Goal: Task Accomplishment & Management: Use online tool/utility

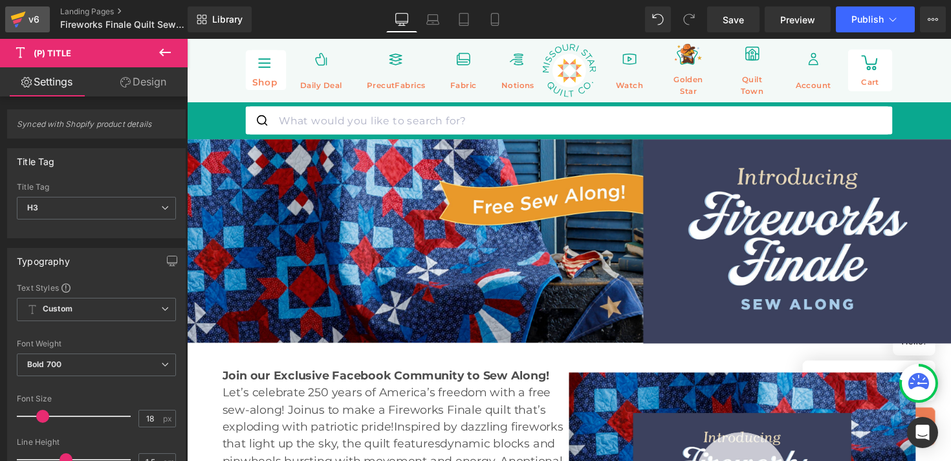
scroll to position [14, 0]
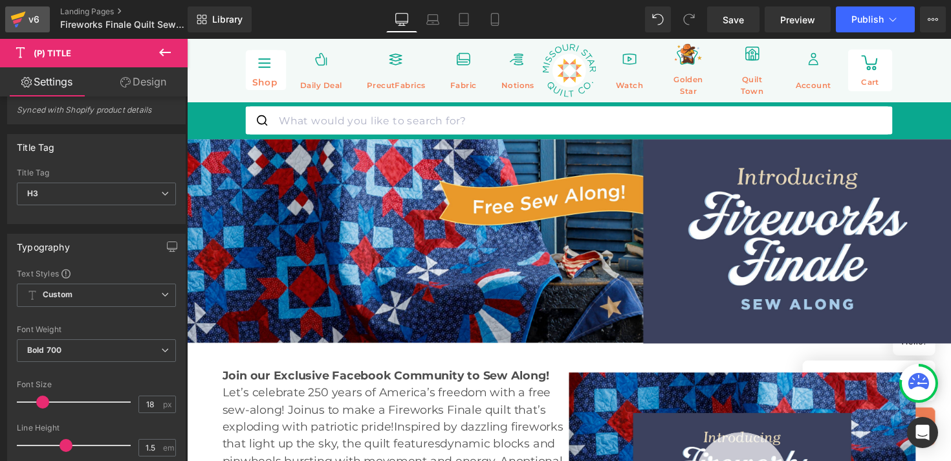
click at [36, 27] on div "v6" at bounding box center [34, 19] width 16 height 17
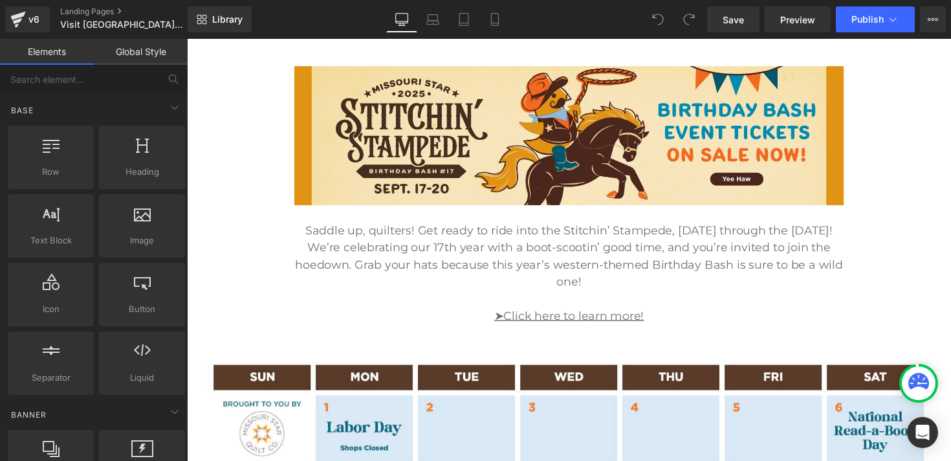
scroll to position [309, 0]
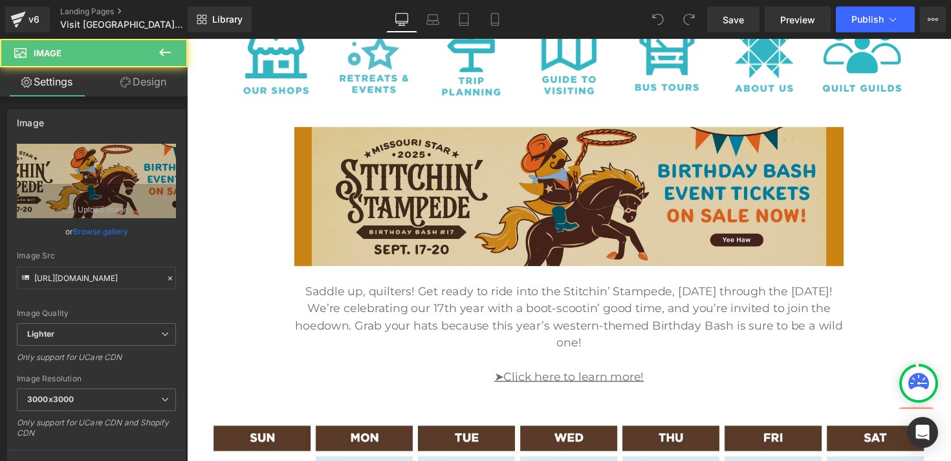
click at [407, 248] on img at bounding box center [578, 200] width 563 height 142
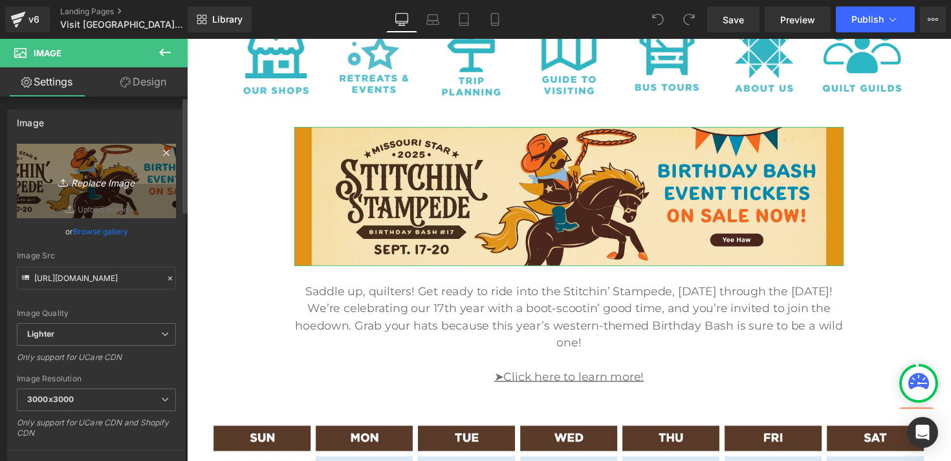
click at [109, 180] on icon "Replace Image" at bounding box center [96, 181] width 103 height 16
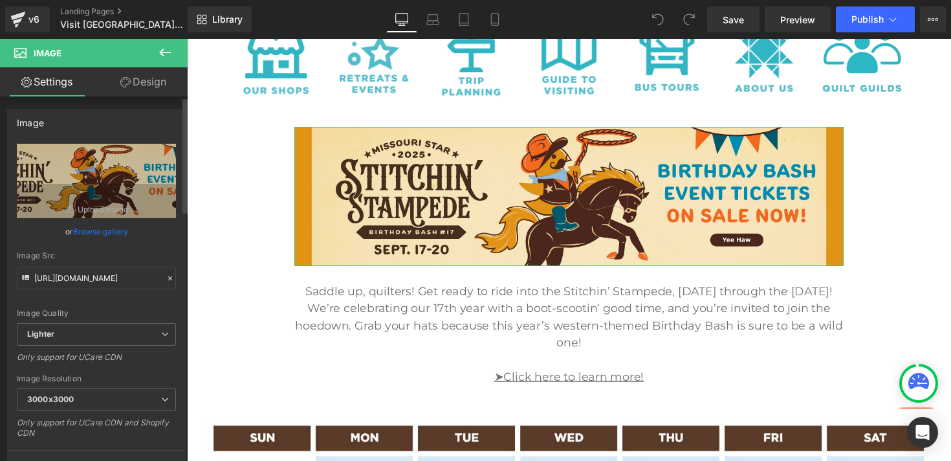
click at [107, 235] on link "Browse gallery" at bounding box center [100, 231] width 55 height 23
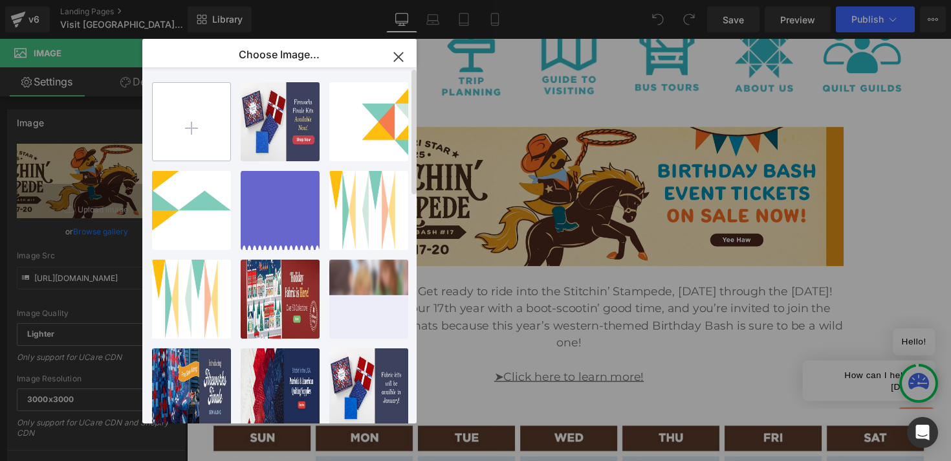
type input "C:\fakepath\Screen Shot 2025-09-22 at 11.29.02 AM.png"
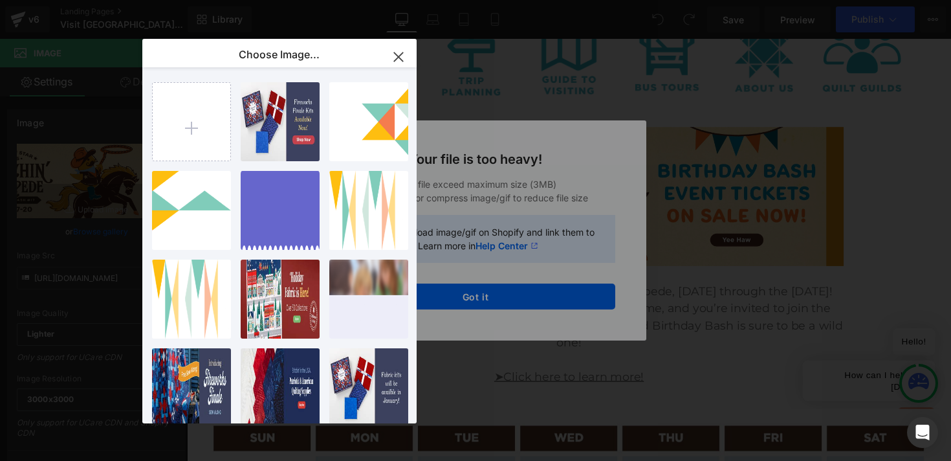
click at [395, 63] on icon "button" at bounding box center [398, 57] width 21 height 21
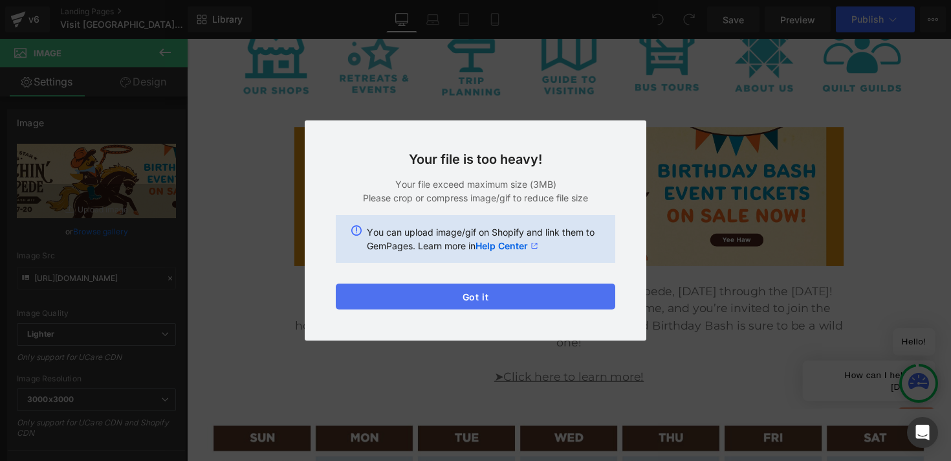
click at [428, 294] on button "Got it" at bounding box center [475, 296] width 279 height 26
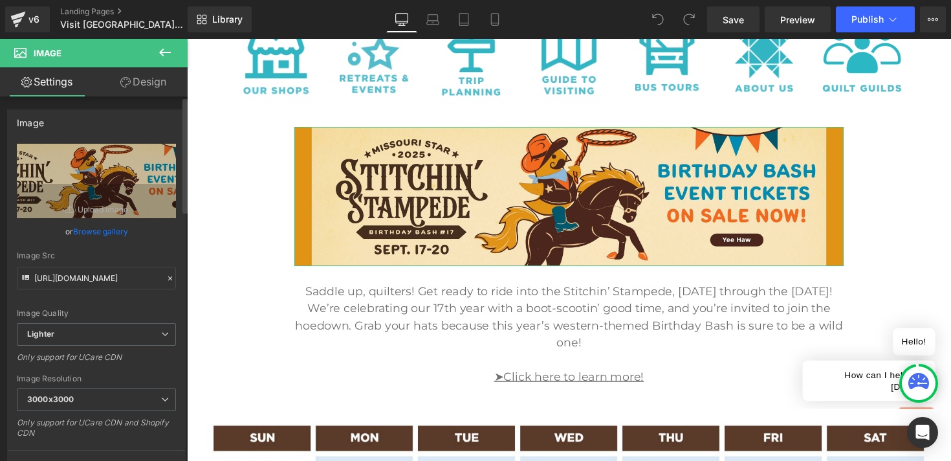
click at [114, 231] on link "Browse gallery" at bounding box center [100, 231] width 55 height 23
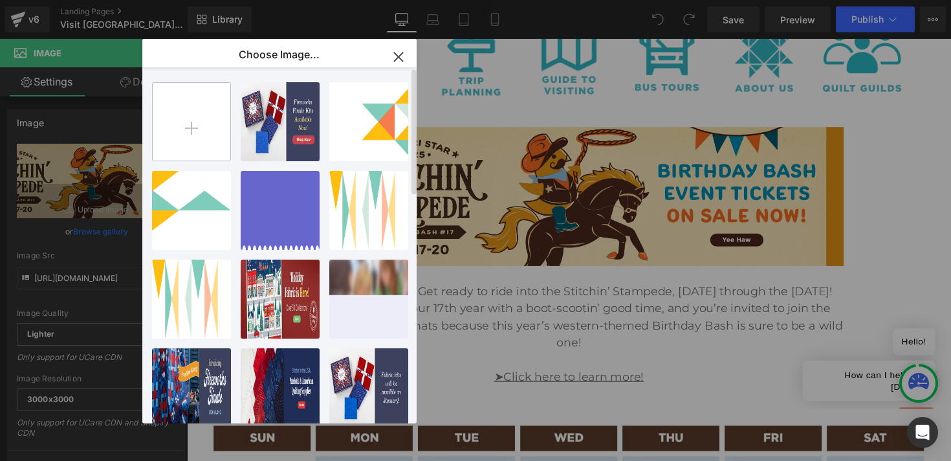
click at [187, 143] on input "file" at bounding box center [192, 122] width 78 height 78
click at [213, 133] on input "file" at bounding box center [192, 122] width 78 height 78
click at [397, 60] on icon "button" at bounding box center [398, 57] width 21 height 21
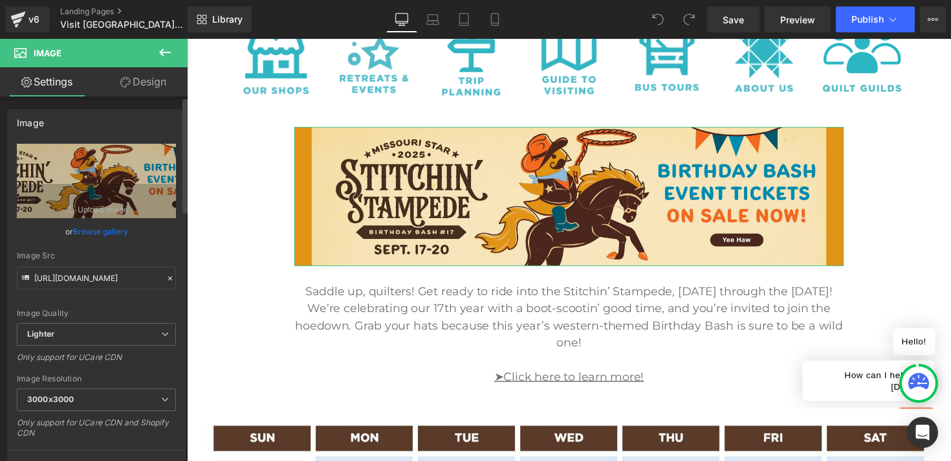
click at [116, 230] on link "Browse gallery" at bounding box center [100, 231] width 55 height 23
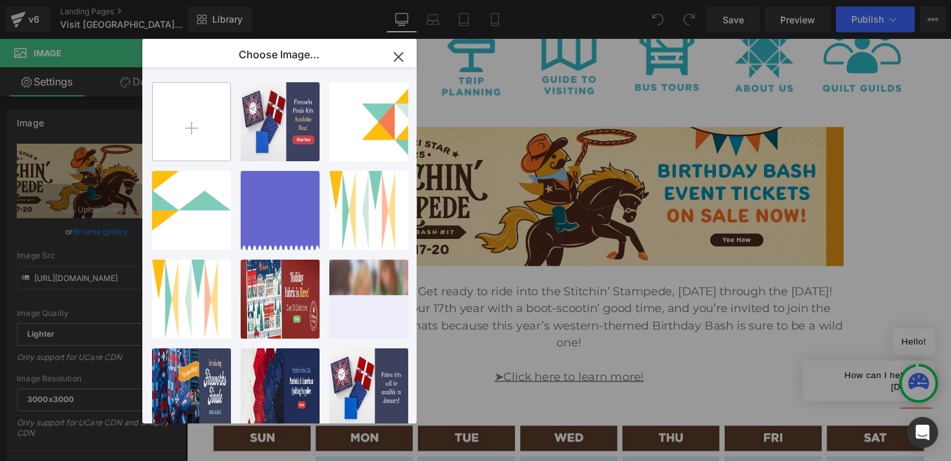
click at [206, 144] on input "file" at bounding box center [192, 122] width 78 height 78
click at [126, 0] on div "You are previewing how the will restyle your page. You can not edit Elements in…" at bounding box center [475, 0] width 951 height 0
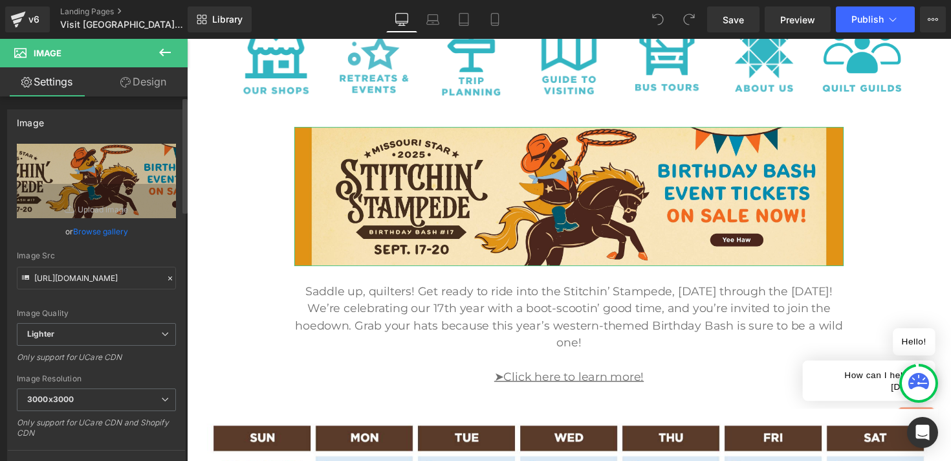
click at [109, 230] on link "Browse gallery" at bounding box center [100, 231] width 55 height 23
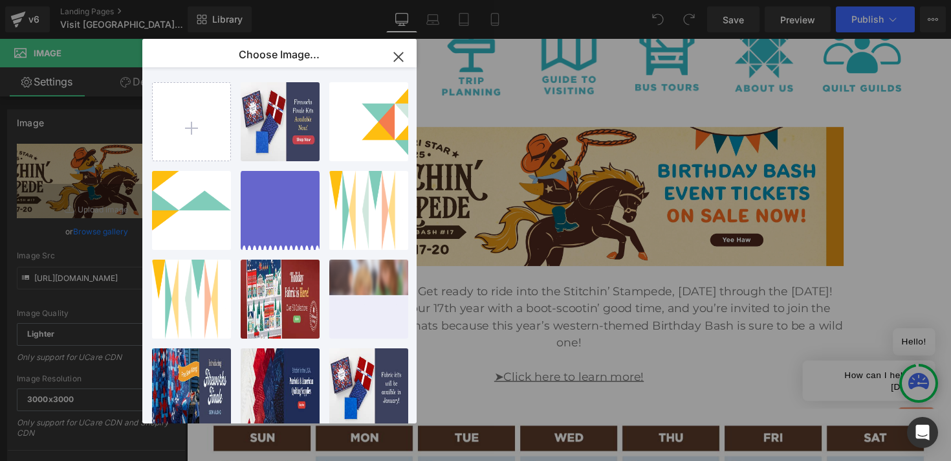
click at [399, 56] on icon "button" at bounding box center [398, 56] width 8 height 8
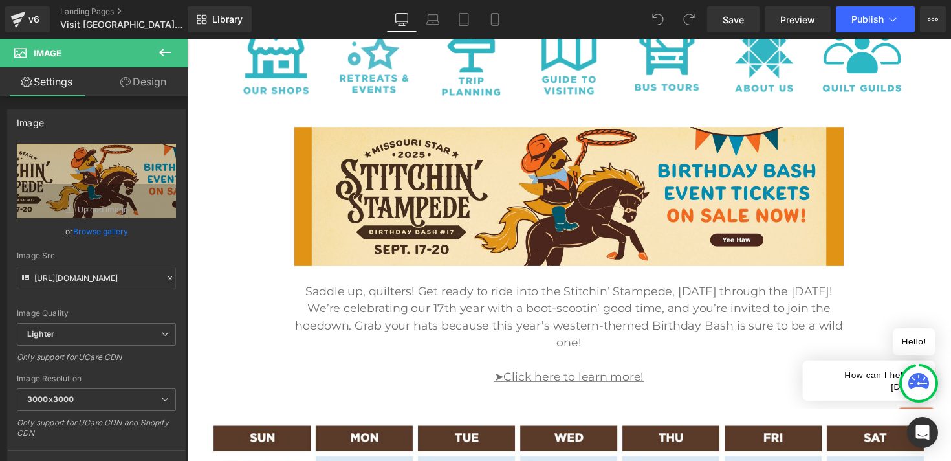
click at [329, 28] on div "Library Desktop Desktop Laptop Tablet Mobile Save Preview Publish Scheduled Vie…" at bounding box center [569, 19] width 763 height 26
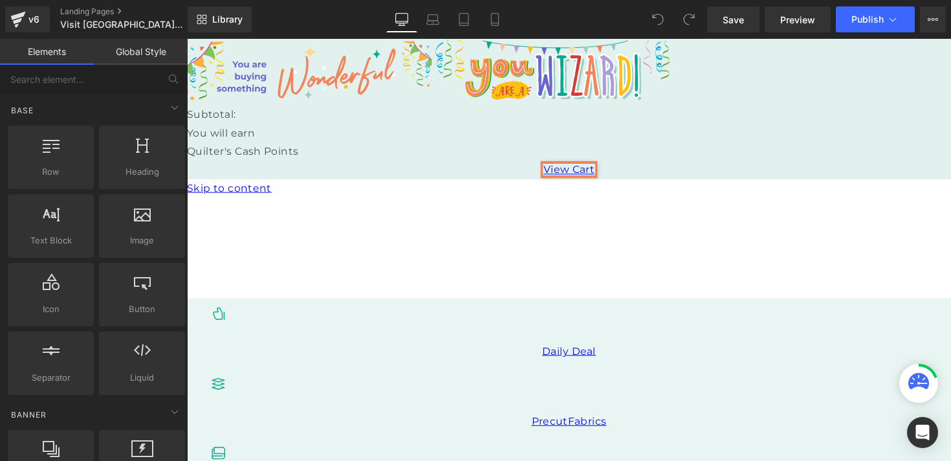
scroll to position [151, 0]
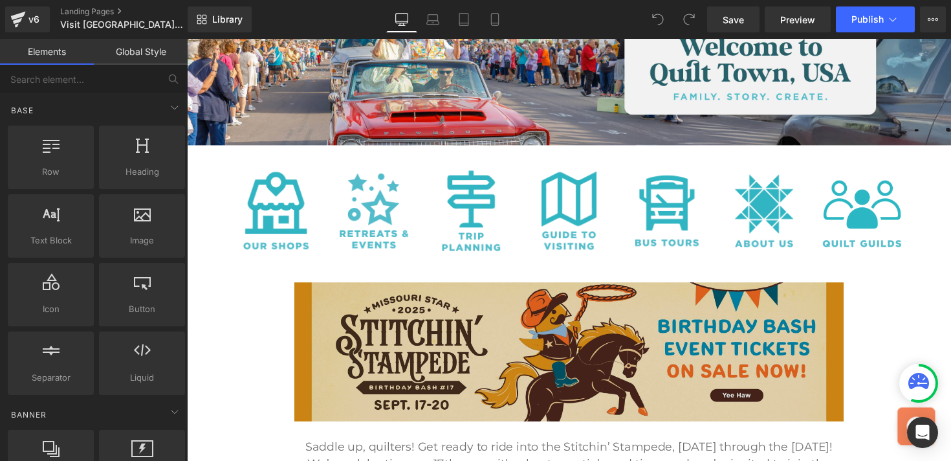
click at [380, 301] on img at bounding box center [578, 359] width 563 height 142
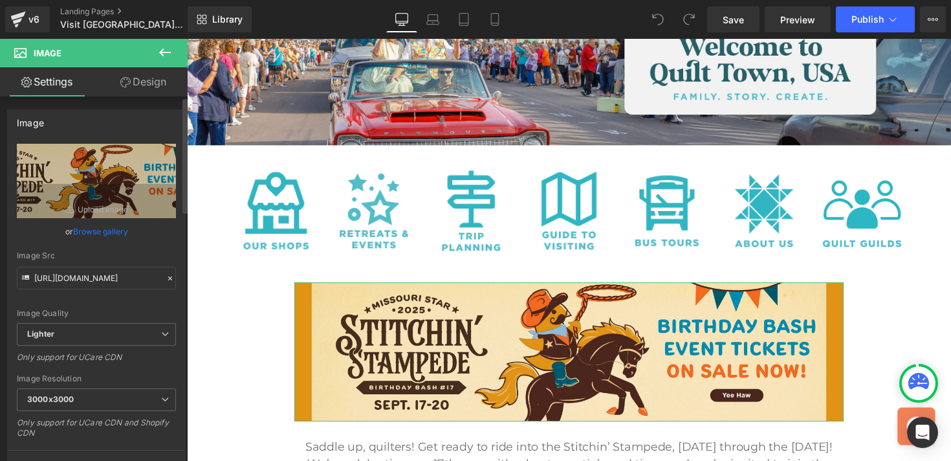
click at [113, 232] on link "Browse gallery" at bounding box center [100, 231] width 55 height 23
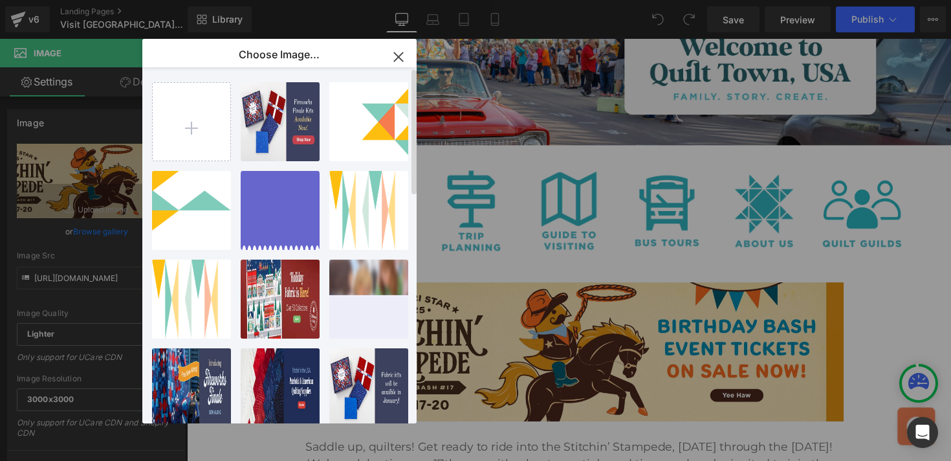
type input "C:\fakepath\Screen Shot 2025-09-22 at 11.29.02 AM.png"
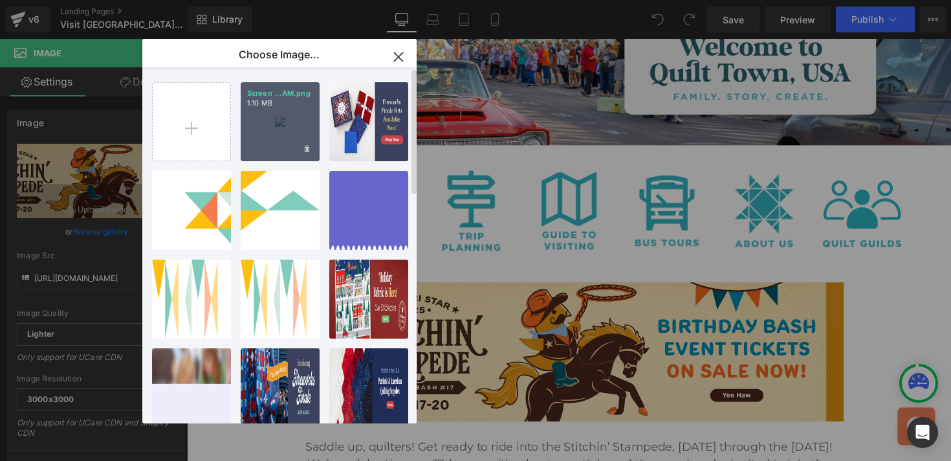
click at [279, 105] on p "1.10 MB" at bounding box center [280, 103] width 66 height 10
type input "https://ucarecdn.com/a199fe92-c4f5-495a-acdb-22cea83a6d0f/-/format/auto/-/previ…"
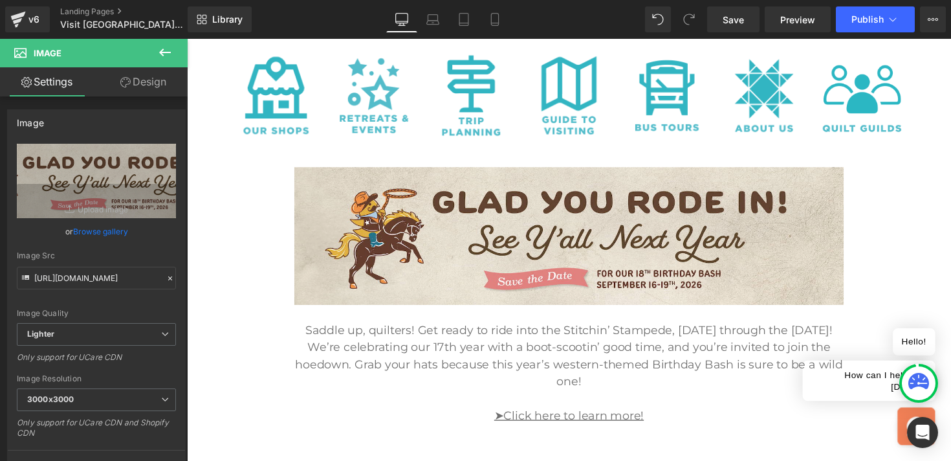
scroll to position [318, 0]
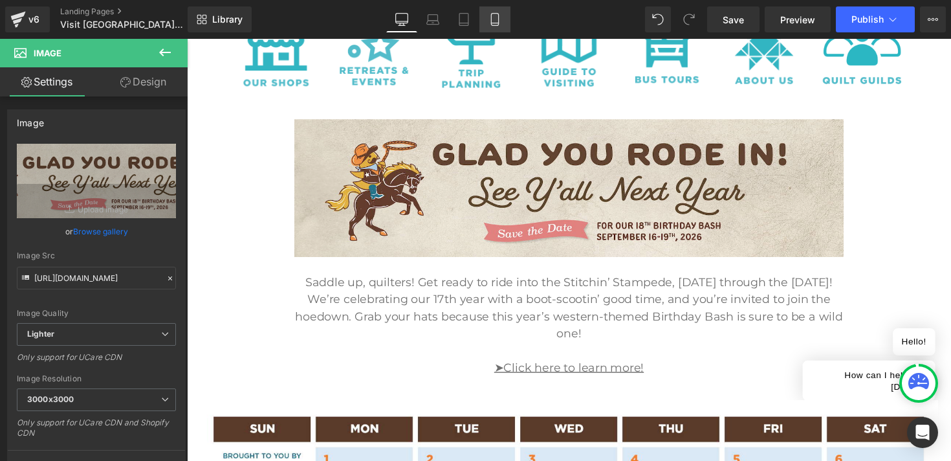
click at [493, 19] on icon at bounding box center [494, 19] width 13 height 13
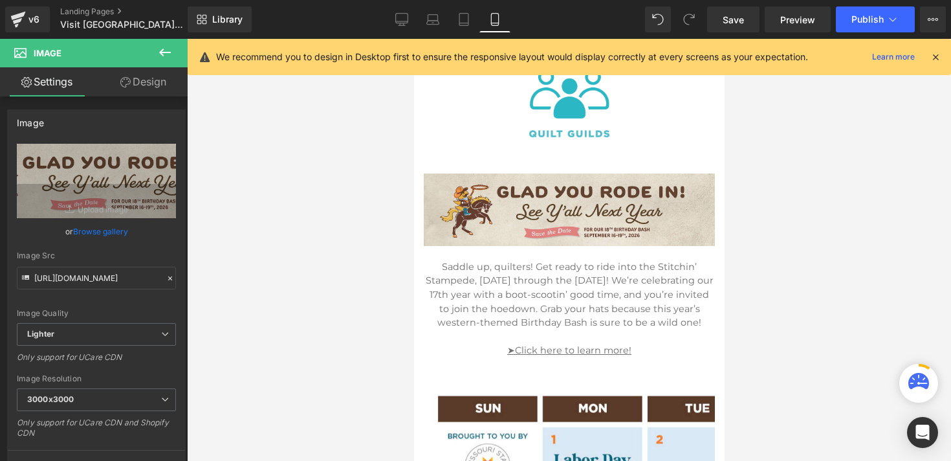
scroll to position [441, 0]
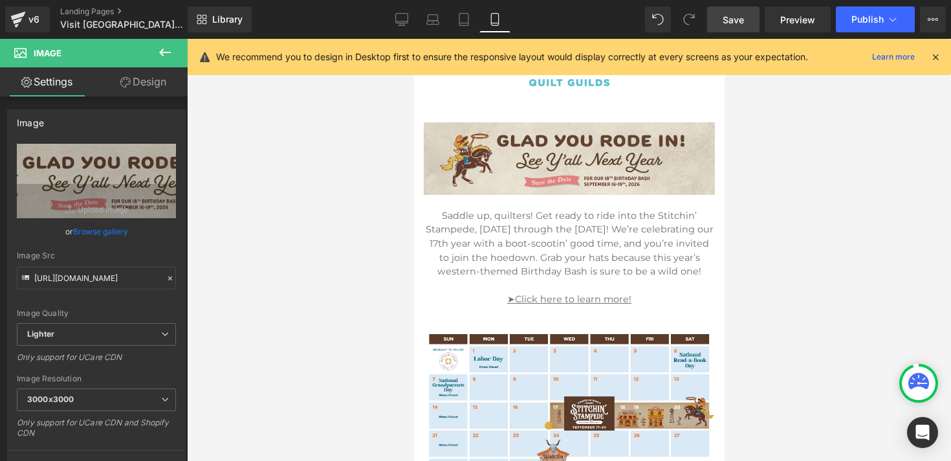
click at [738, 20] on span "Save" at bounding box center [733, 20] width 21 height 14
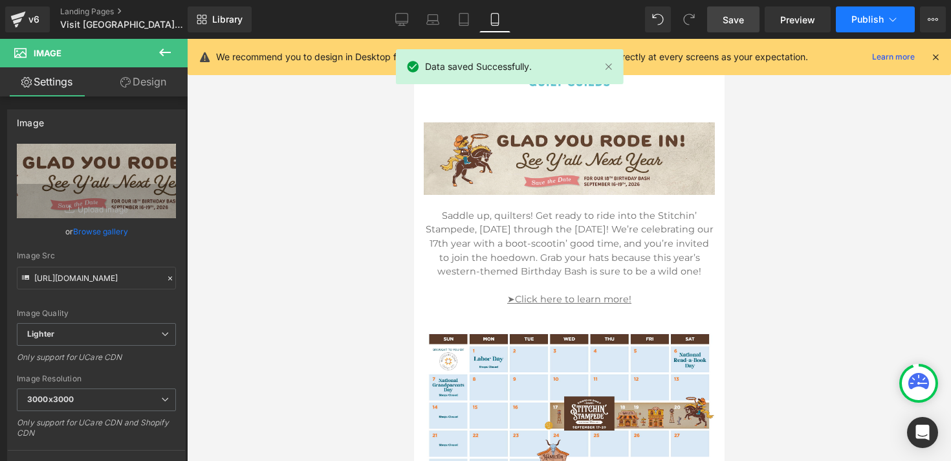
click at [845, 17] on button "Publish" at bounding box center [875, 19] width 79 height 26
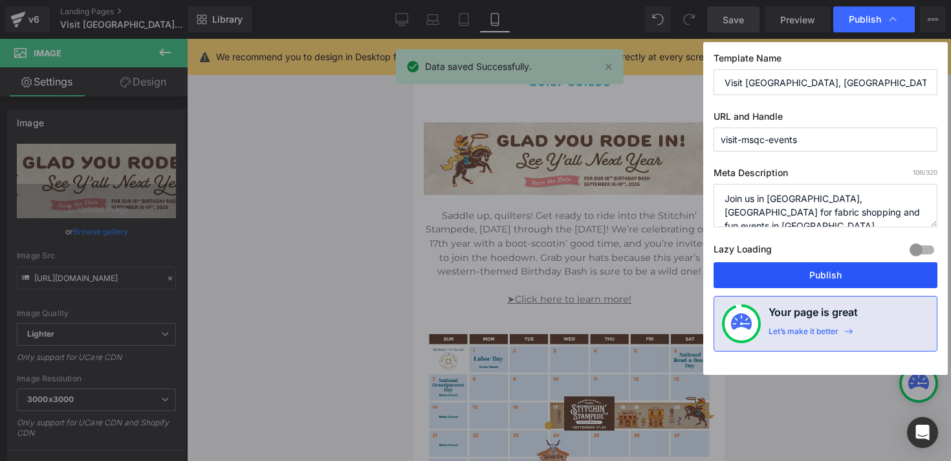
click at [796, 272] on button "Publish" at bounding box center [825, 275] width 224 height 26
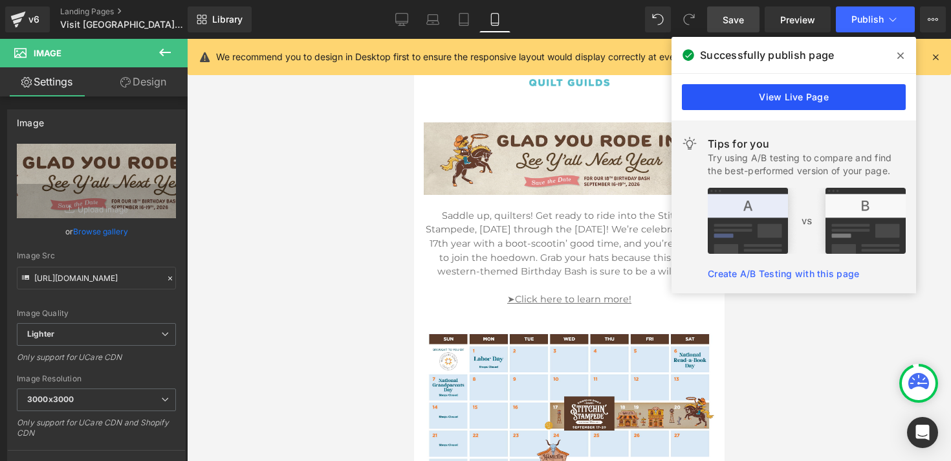
click at [787, 102] on link "View Live Page" at bounding box center [794, 97] width 224 height 26
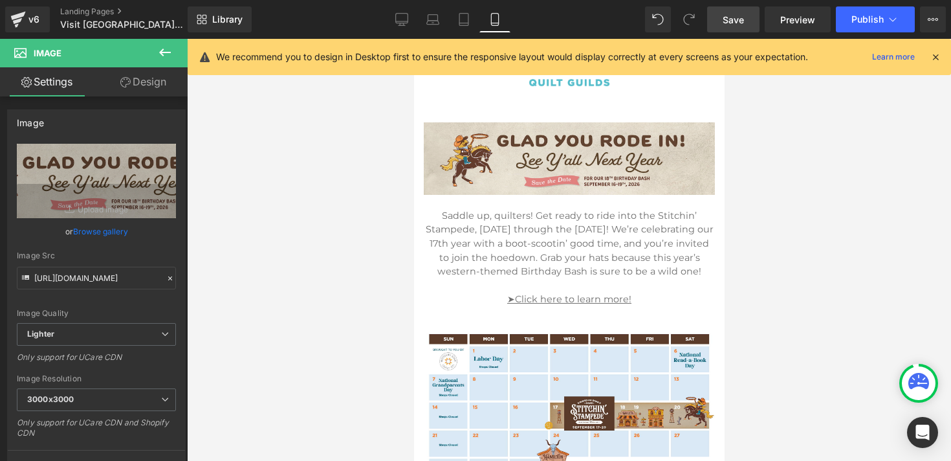
click at [162, 49] on icon at bounding box center [165, 53] width 12 height 8
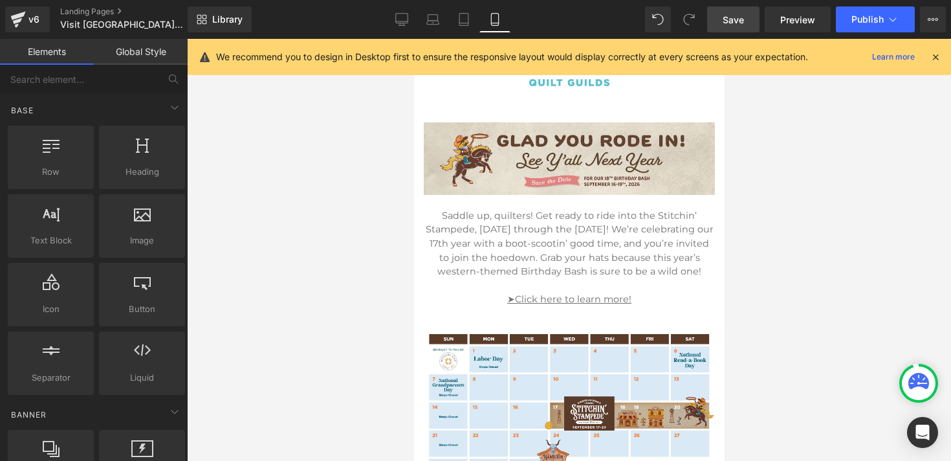
click at [234, 109] on div at bounding box center [569, 250] width 764 height 422
click at [938, 54] on icon at bounding box center [935, 57] width 12 height 12
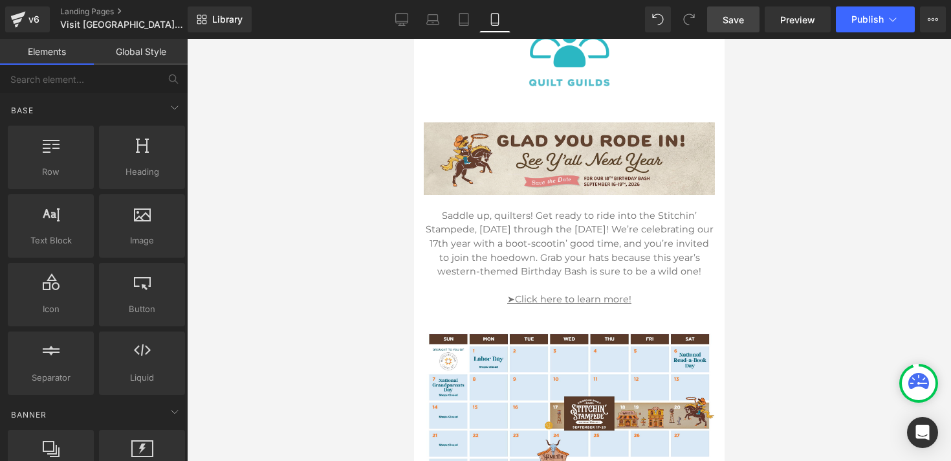
scroll to position [442, 0]
click at [299, 181] on div at bounding box center [569, 250] width 764 height 422
click at [508, 241] on p "Saddle up, quilters! Get ready to ride into the Stitchin’ Stampede, September 1…" at bounding box center [568, 243] width 291 height 70
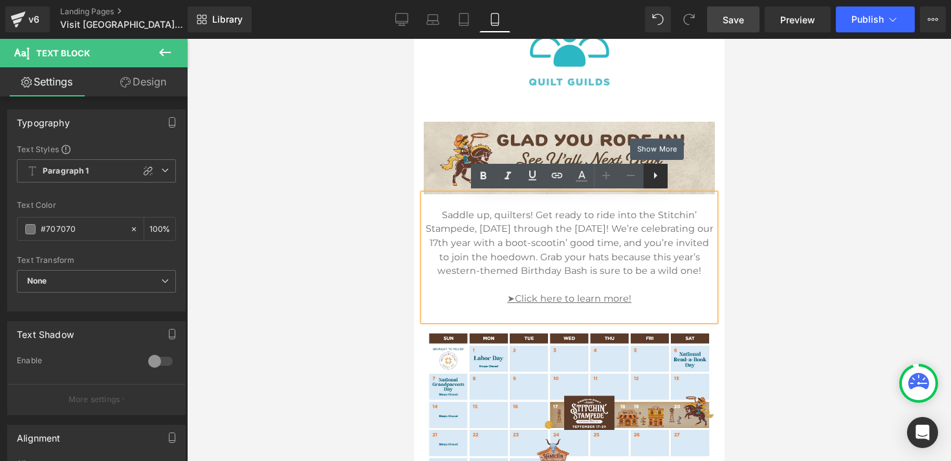
click at [658, 183] on link at bounding box center [655, 176] width 25 height 25
click at [613, 235] on p "Saddle up, quilters! Get ready to ride into the Stitchin’ Stampede, September 1…" at bounding box center [568, 243] width 291 height 70
click at [752, 262] on div at bounding box center [569, 250] width 764 height 422
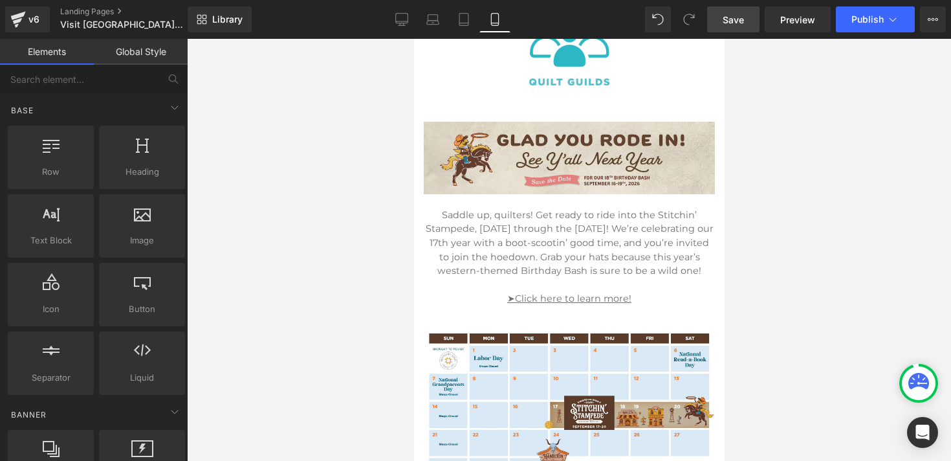
click at [704, 262] on p "Saddle up, quilters! Get ready to ride into the Stitchin’ Stampede, September 1…" at bounding box center [568, 243] width 291 height 70
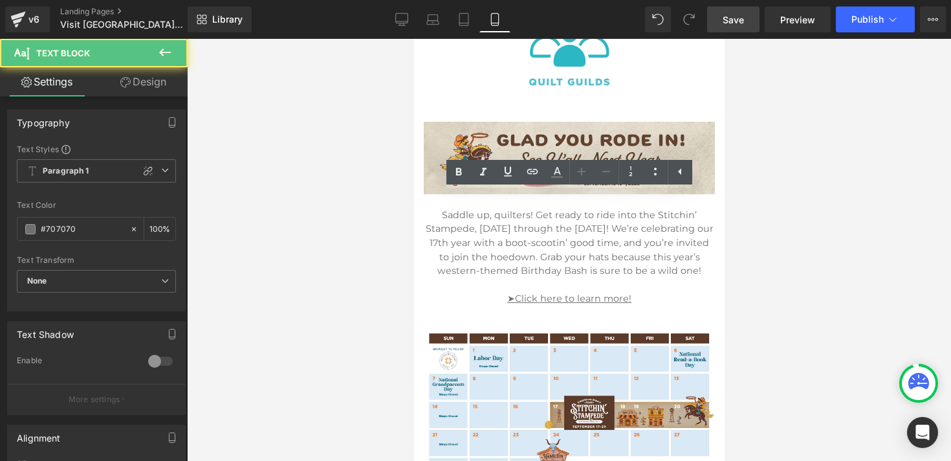
click at [763, 259] on div at bounding box center [569, 250] width 764 height 422
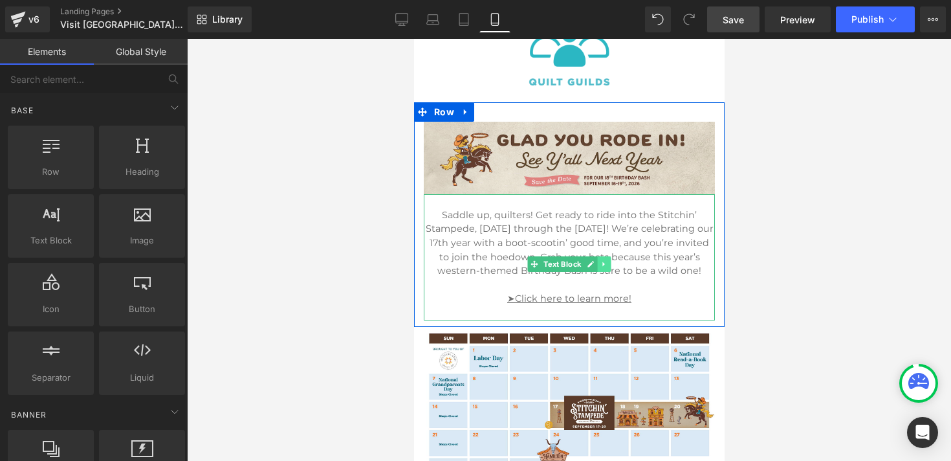
click at [600, 263] on icon at bounding box center [603, 264] width 7 height 8
click at [610, 263] on icon at bounding box center [610, 264] width 7 height 8
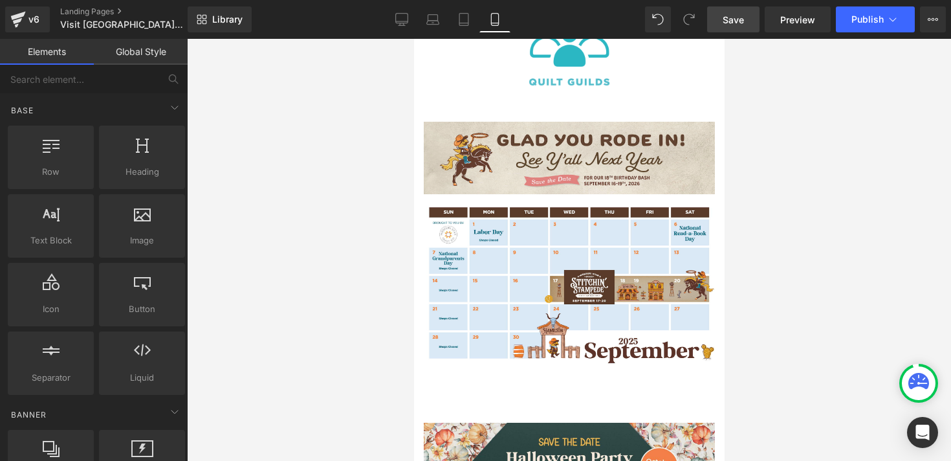
click at [732, 17] on span "Save" at bounding box center [733, 20] width 21 height 14
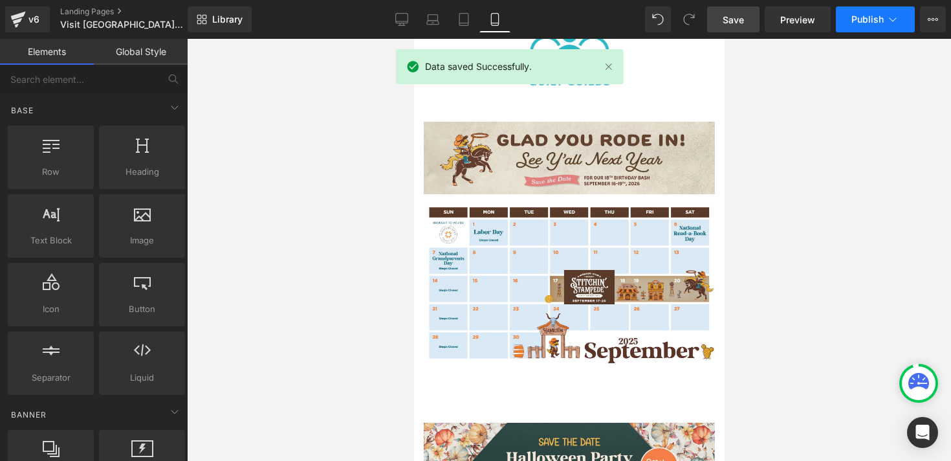
click at [850, 18] on button "Publish" at bounding box center [875, 19] width 79 height 26
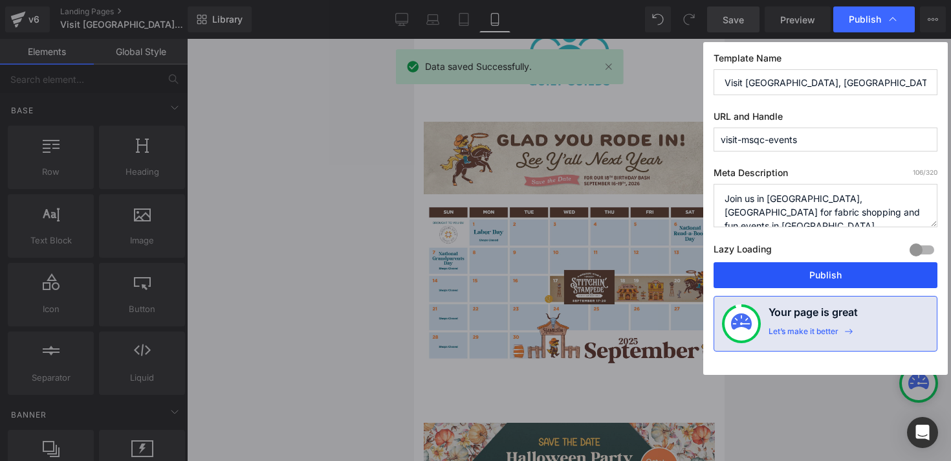
click at [792, 273] on button "Publish" at bounding box center [825, 275] width 224 height 26
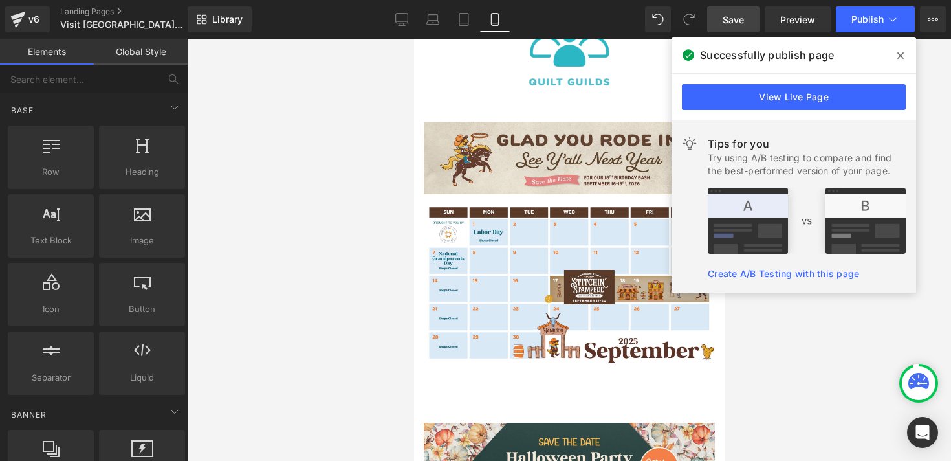
click at [124, 48] on link "Global Style" at bounding box center [141, 52] width 94 height 26
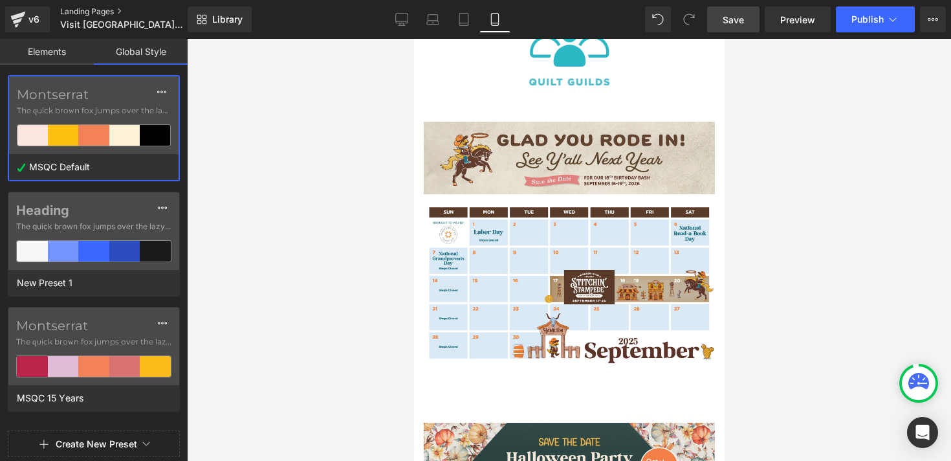
click at [111, 10] on link "Landing Pages" at bounding box center [134, 11] width 149 height 10
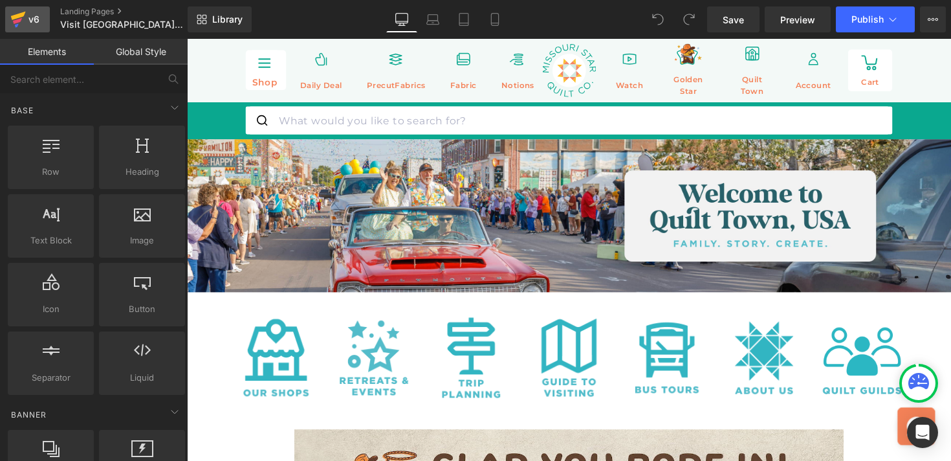
click at [30, 19] on div "v6" at bounding box center [34, 19] width 16 height 17
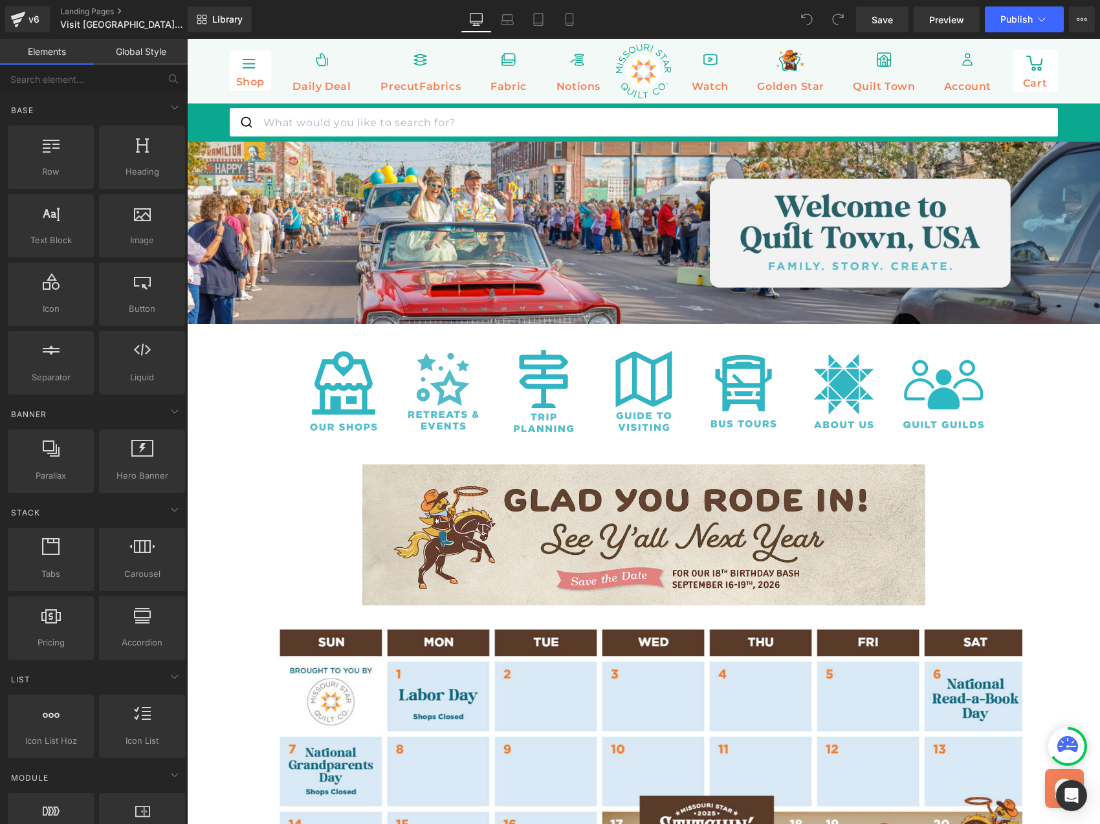
click at [124, 52] on link "Global Style" at bounding box center [141, 52] width 94 height 26
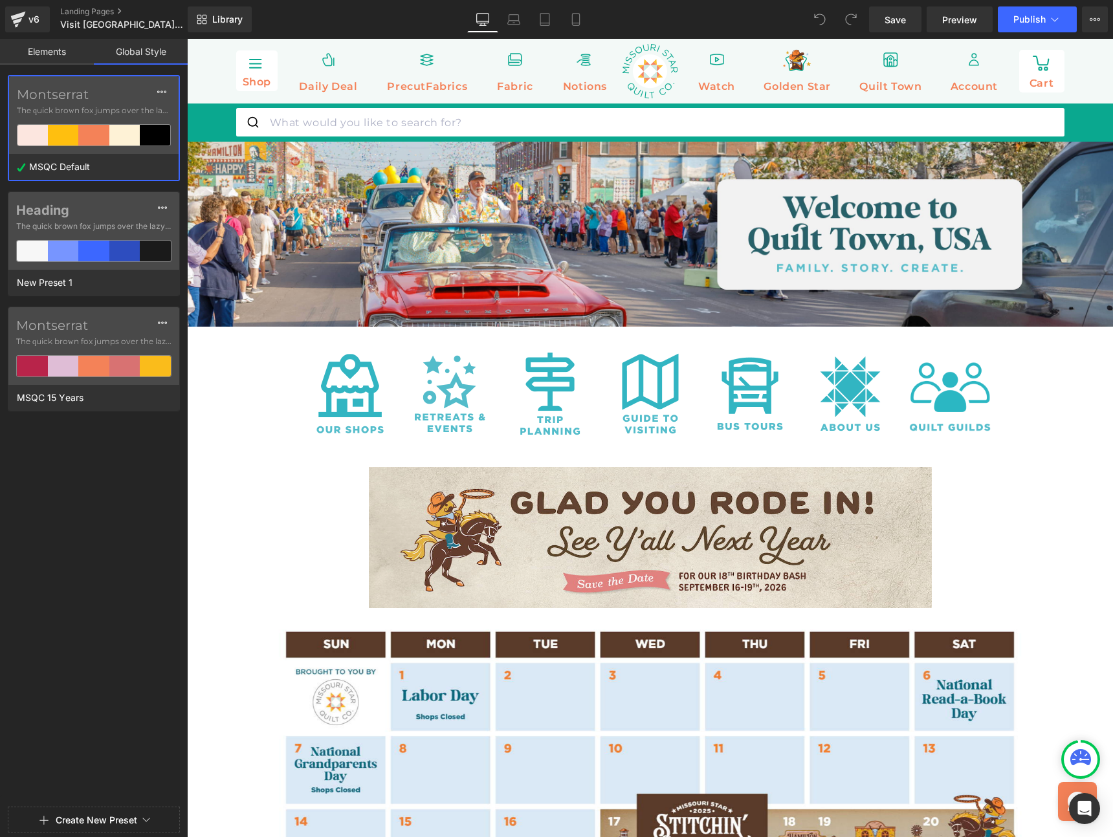
click at [113, 814] on button "Create New Preset" at bounding box center [97, 820] width 82 height 27
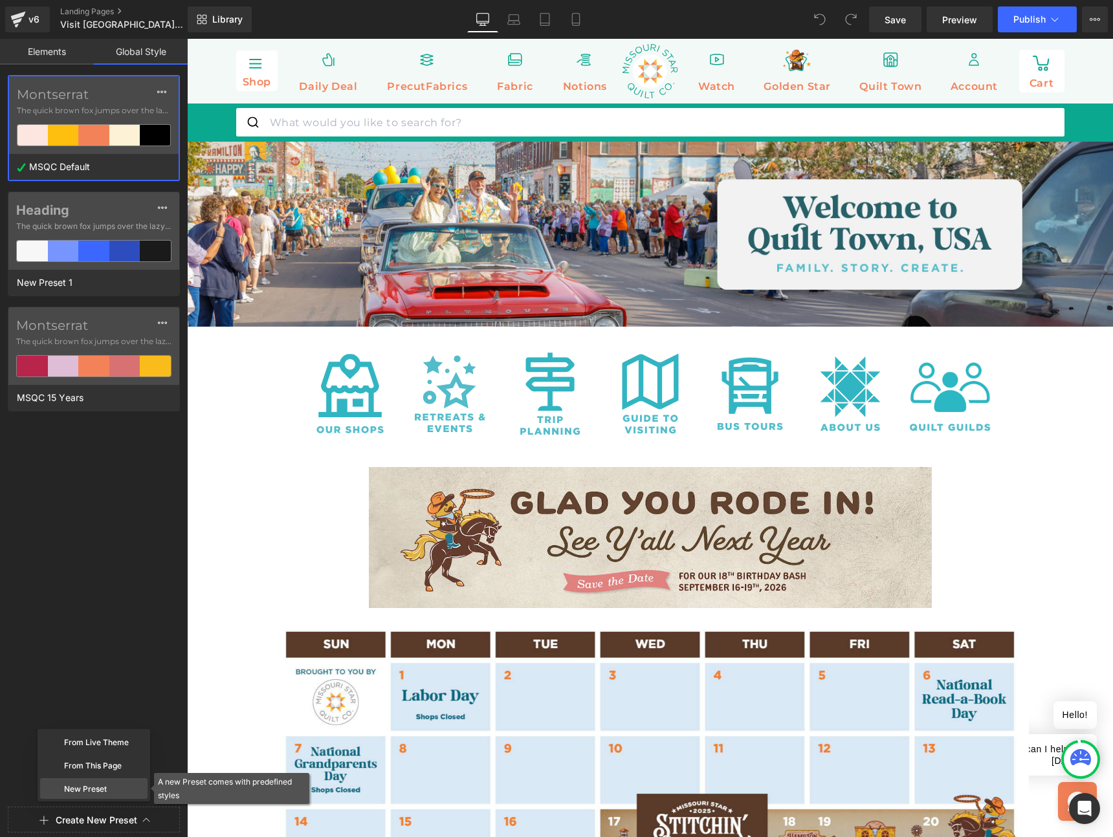
click at [92, 786] on div "New Preset" at bounding box center [93, 788] width 107 height 21
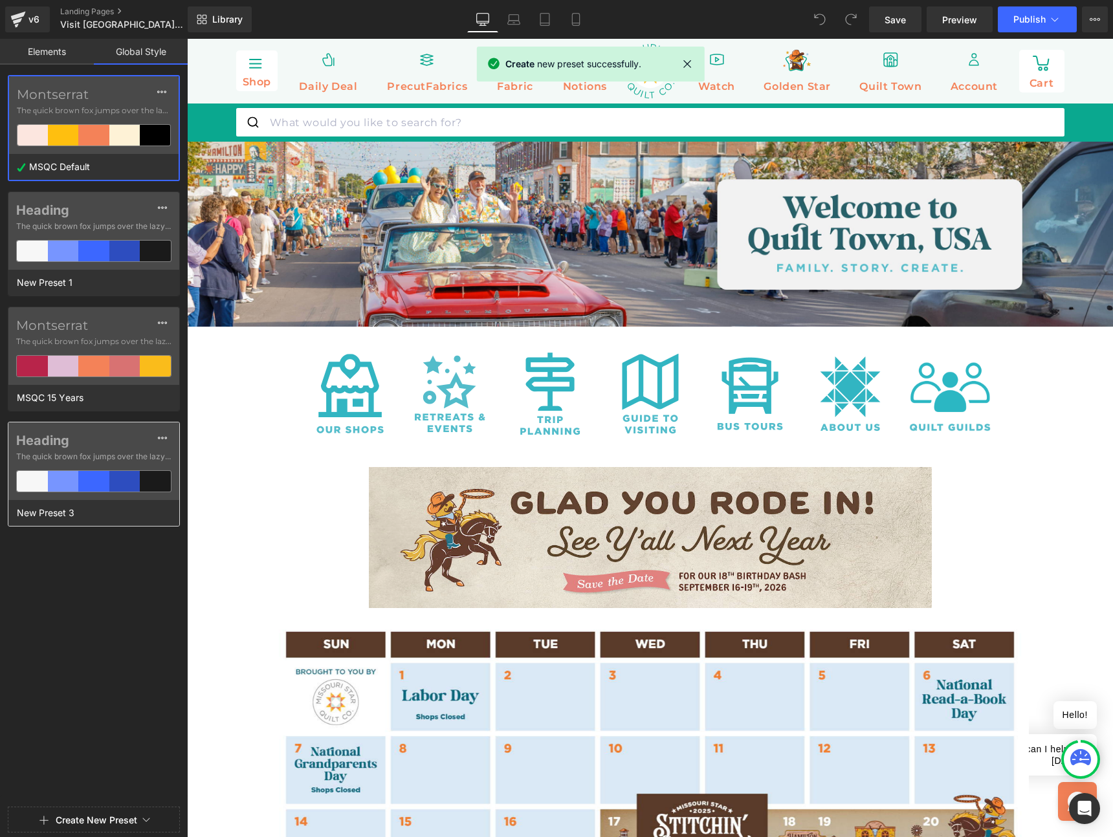
click at [84, 433] on label "Heading" at bounding box center [93, 441] width 155 height 16
